Goal: Task Accomplishment & Management: Complete application form

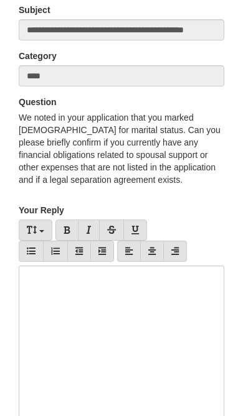
click at [181, 333] on div at bounding box center [121, 347] width 205 height 162
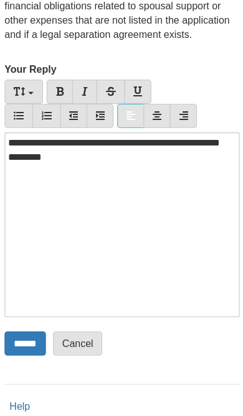
scroll to position [212, 0]
click at [22, 298] on input "******" at bounding box center [37, 300] width 36 height 21
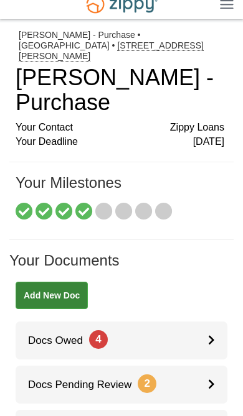
scroll to position [24, 0]
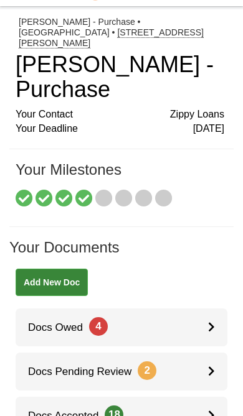
click at [199, 309] on link "Docs Owed 4" at bounding box center [122, 328] width 212 height 38
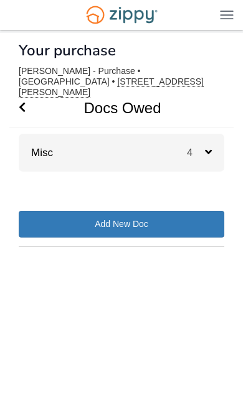
click at [37, 134] on div "Misc 4" at bounding box center [121, 153] width 205 height 38
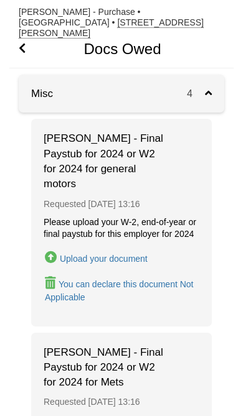
click at [129, 252] on button "Upload your document" at bounding box center [96, 258] width 105 height 18
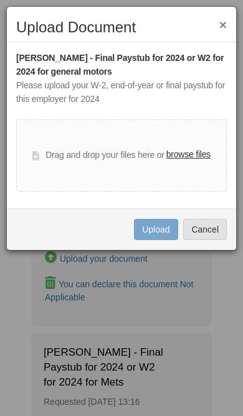
click at [199, 149] on label "browse files" at bounding box center [188, 155] width 44 height 14
click at [0, 0] on input "browse files" at bounding box center [0, 0] width 0 height 0
click at [194, 159] on label "browse files" at bounding box center [188, 155] width 44 height 14
click at [0, 0] on input "browse files" at bounding box center [0, 0] width 0 height 0
click at [229, 19] on div "× Upload Document [PERSON_NAME] - Final Paystub for 2024 or W2 for 2024 for gen…" at bounding box center [121, 128] width 230 height 245
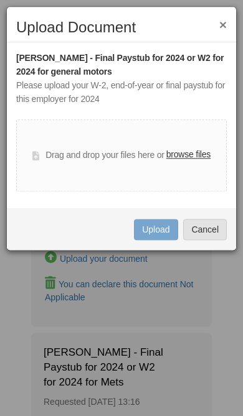
click at [221, 27] on button "×" at bounding box center [222, 24] width 7 height 13
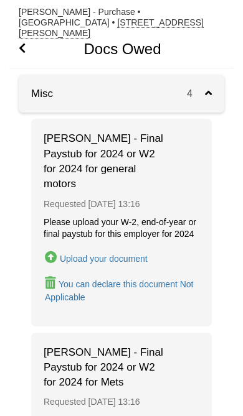
scroll to position [78, 0]
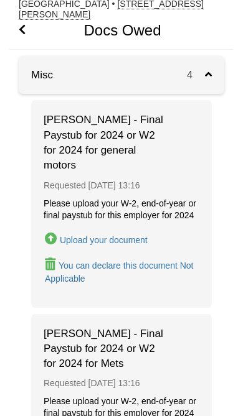
click at [72, 235] on div "Upload your document" at bounding box center [104, 240] width 88 height 10
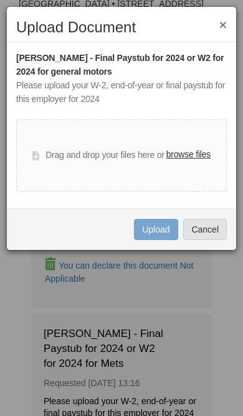
click at [177, 148] on label "browse files" at bounding box center [188, 155] width 44 height 14
click at [0, 0] on input "browse files" at bounding box center [0, 0] width 0 height 0
click at [180, 141] on div "Drag and drop your files here or browse files" at bounding box center [121, 156] width 210 height 72
click at [190, 157] on label "browse files" at bounding box center [188, 155] width 44 height 14
click at [0, 0] on input "browse files" at bounding box center [0, 0] width 0 height 0
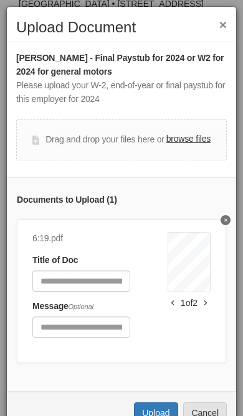
click at [157, 410] on button "Upload" at bounding box center [156, 413] width 44 height 21
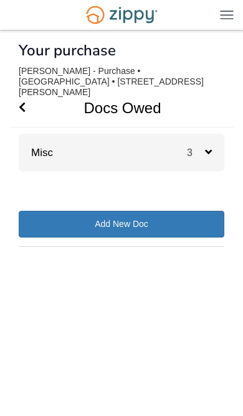
click at [205, 146] on icon at bounding box center [208, 151] width 7 height 11
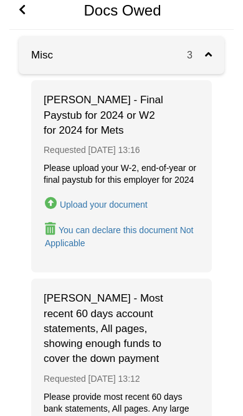
scroll to position [98, 0]
click at [134, 200] on div "Upload your document" at bounding box center [104, 205] width 88 height 10
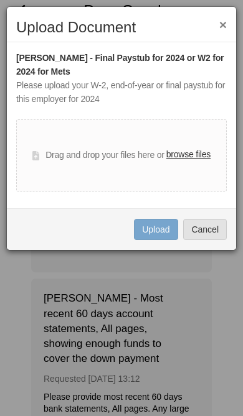
click at [190, 157] on label "browse files" at bounding box center [188, 155] width 44 height 14
click at [0, 0] on input "browse files" at bounding box center [0, 0] width 0 height 0
click at [199, 156] on label "browse files" at bounding box center [188, 155] width 44 height 14
click at [0, 0] on input "browse files" at bounding box center [0, 0] width 0 height 0
click at [217, 229] on button "Cancel" at bounding box center [205, 229] width 44 height 21
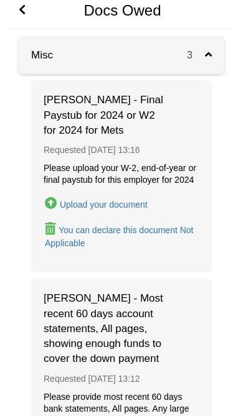
click at [137, 200] on div "Upload your document" at bounding box center [104, 205] width 88 height 10
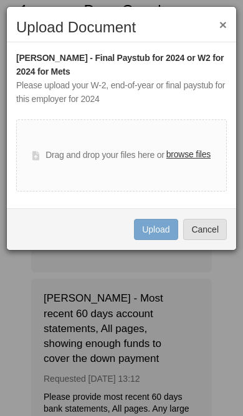
click at [197, 152] on label "browse files" at bounding box center [188, 155] width 44 height 14
click at [0, 0] on input "browse files" at bounding box center [0, 0] width 0 height 0
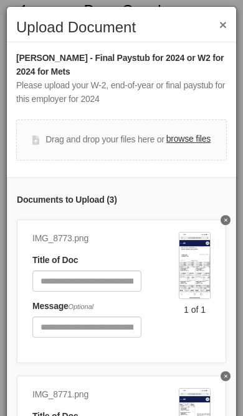
scroll to position [-1, 0]
click at [220, 27] on button "×" at bounding box center [222, 24] width 7 height 13
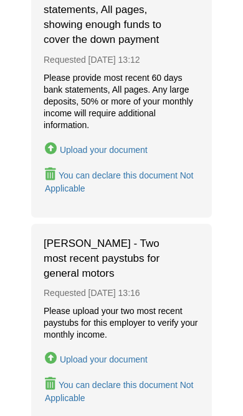
scroll to position [418, 0]
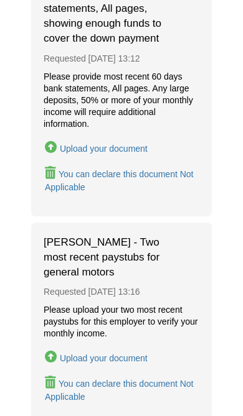
click at [127, 349] on button "Upload your document" at bounding box center [96, 358] width 105 height 18
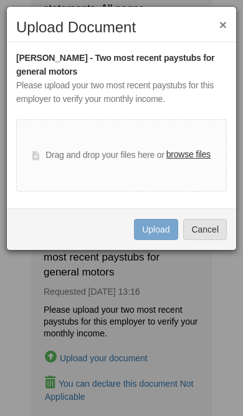
scroll to position [437, 0]
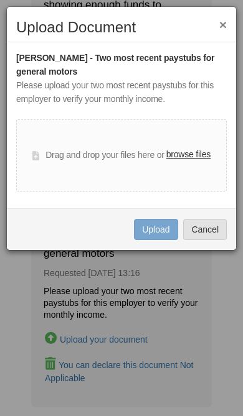
click at [198, 153] on label "browse files" at bounding box center [188, 155] width 44 height 14
click at [0, 0] on input "browse files" at bounding box center [0, 0] width 0 height 0
click at [200, 148] on label "browse files" at bounding box center [188, 155] width 44 height 14
click at [0, 0] on input "browse files" at bounding box center [0, 0] width 0 height 0
click at [192, 159] on label "browse files" at bounding box center [188, 155] width 44 height 14
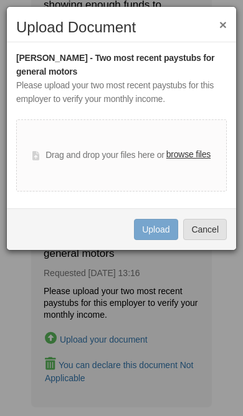
click at [0, 0] on input "browse files" at bounding box center [0, 0] width 0 height 0
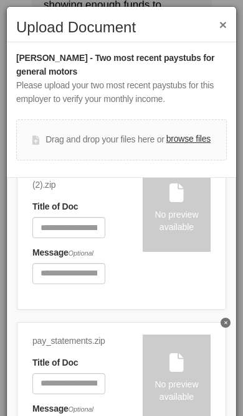
scroll to position [236, 0]
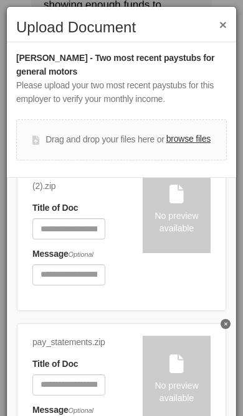
click at [220, 22] on button "×" at bounding box center [222, 24] width 7 height 13
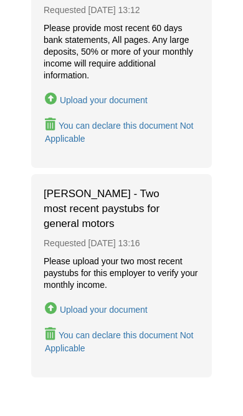
scroll to position [486, 0]
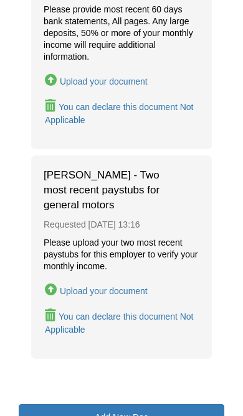
click at [138, 286] on div "Upload your document" at bounding box center [104, 291] width 88 height 10
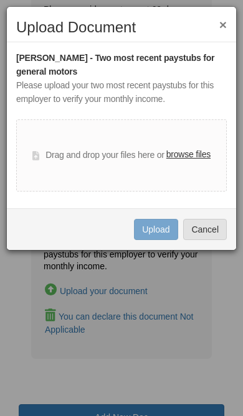
click at [199, 157] on label "browse files" at bounding box center [188, 155] width 44 height 14
click at [0, 0] on input "browse files" at bounding box center [0, 0] width 0 height 0
click at [170, 156] on label "browse files" at bounding box center [188, 155] width 44 height 14
click at [0, 0] on input "browse files" at bounding box center [0, 0] width 0 height 0
click at [67, 179] on div "Drag and drop your files here or browse files" at bounding box center [121, 156] width 210 height 72
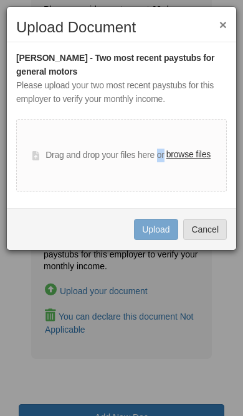
copy div "or"
